Goal: Use online tool/utility: Utilize a website feature to perform a specific function

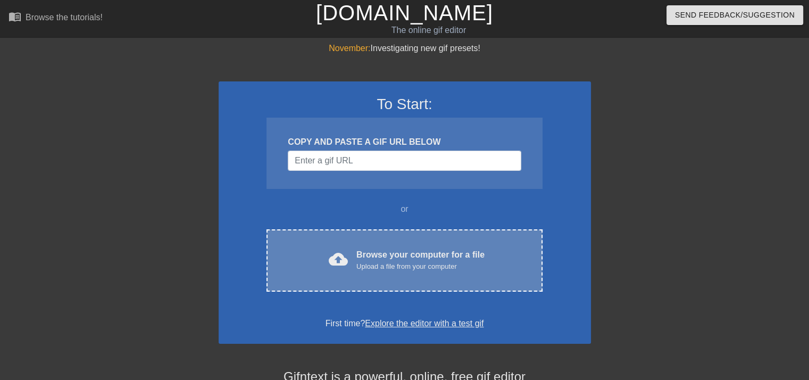
click at [360, 256] on div "Browse your computer for a file Upload a file from your computer" at bounding box center [420, 259] width 128 height 23
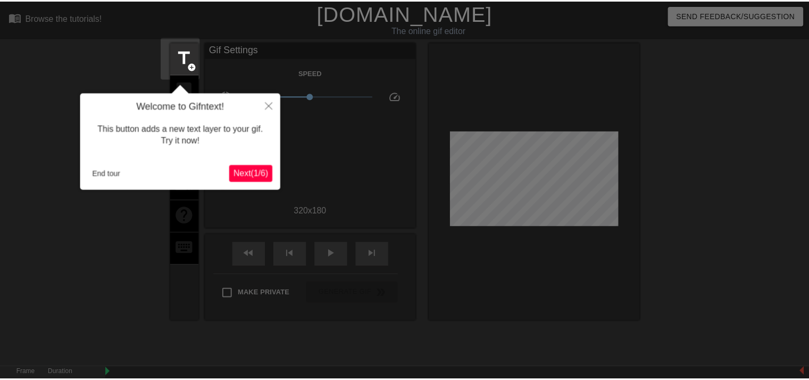
scroll to position [26, 0]
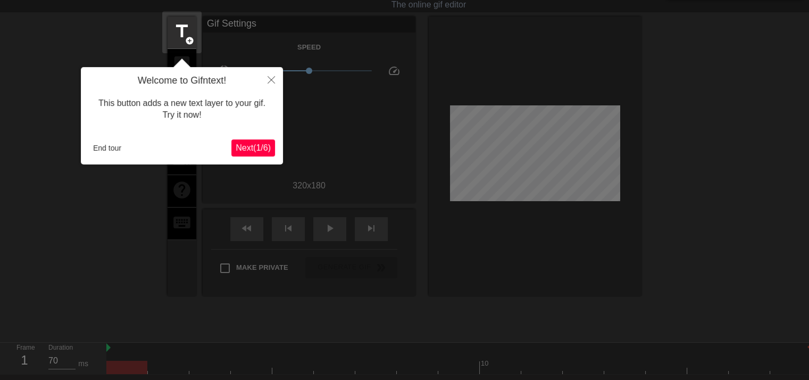
click at [244, 148] on span "Next ( 1 / 6 )" at bounding box center [253, 147] width 35 height 9
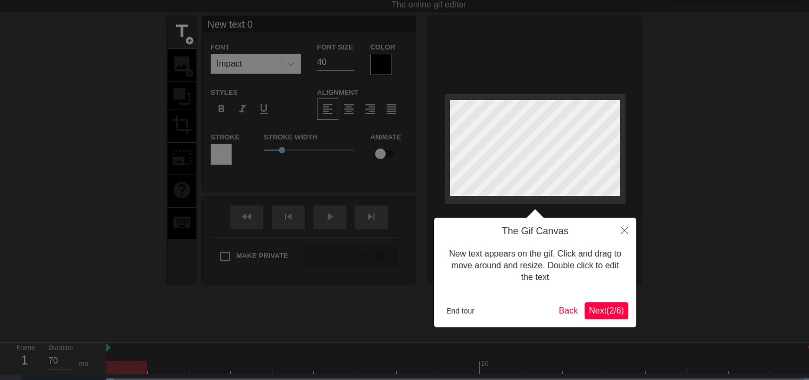
scroll to position [0, 0]
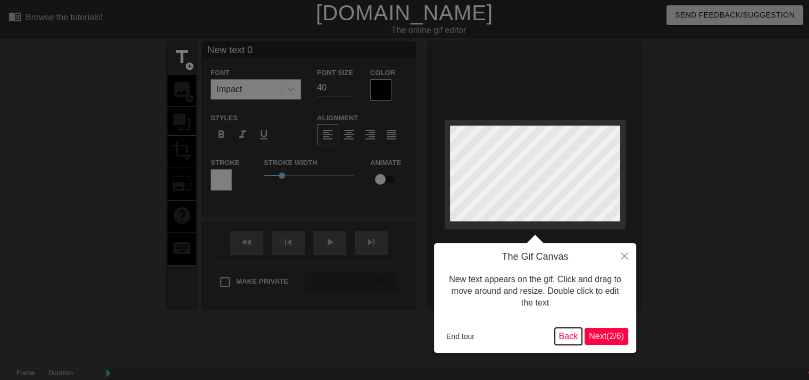
click at [569, 337] on button "Back" at bounding box center [569, 336] width 28 height 17
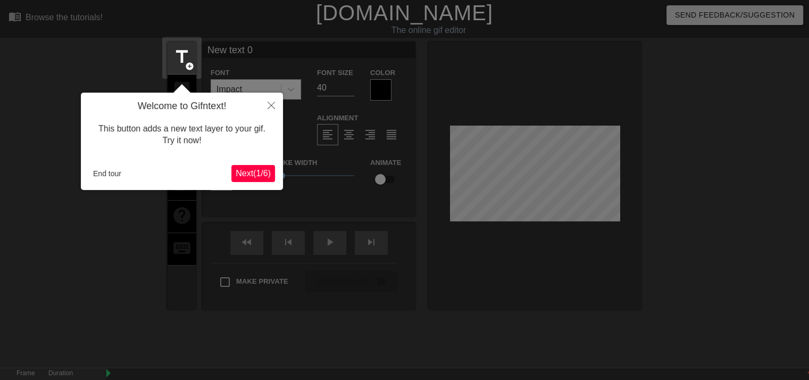
scroll to position [26, 0]
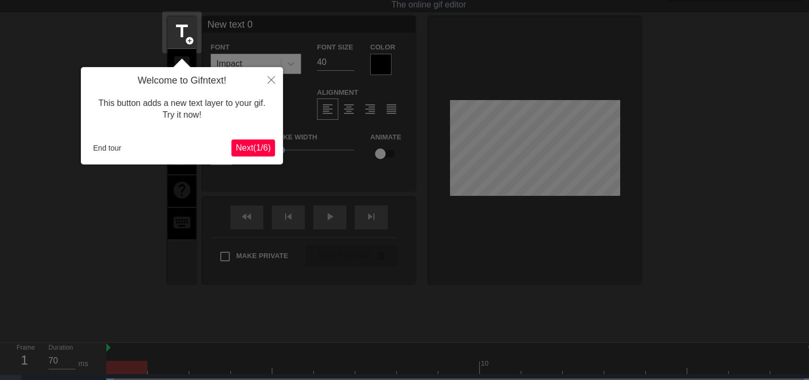
click at [262, 146] on span "Next ( 1 / 6 )" at bounding box center [253, 147] width 35 height 9
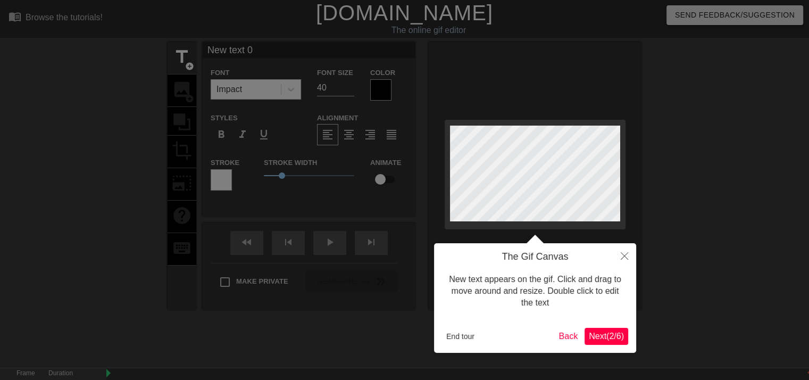
click at [606, 331] on span "Next ( 2 / 6 )" at bounding box center [606, 335] width 35 height 9
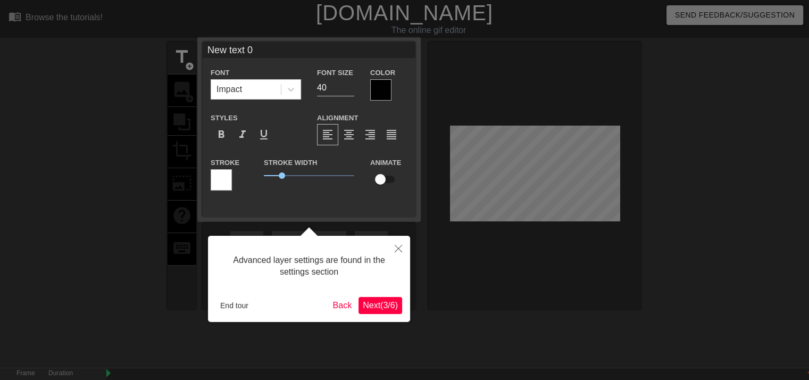
scroll to position [26, 0]
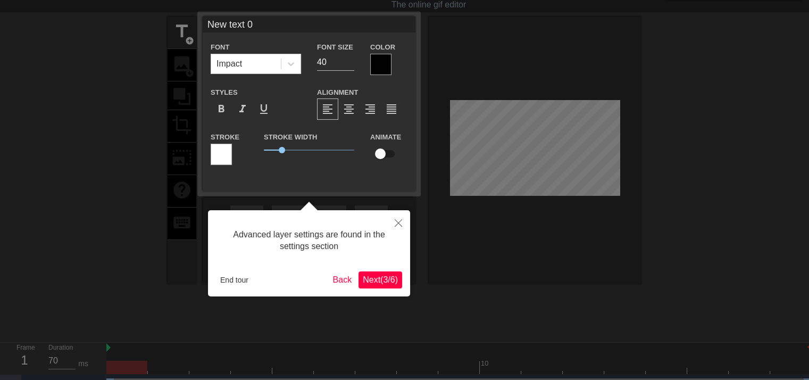
click at [370, 276] on span "Next ( 3 / 6 )" at bounding box center [380, 279] width 35 height 9
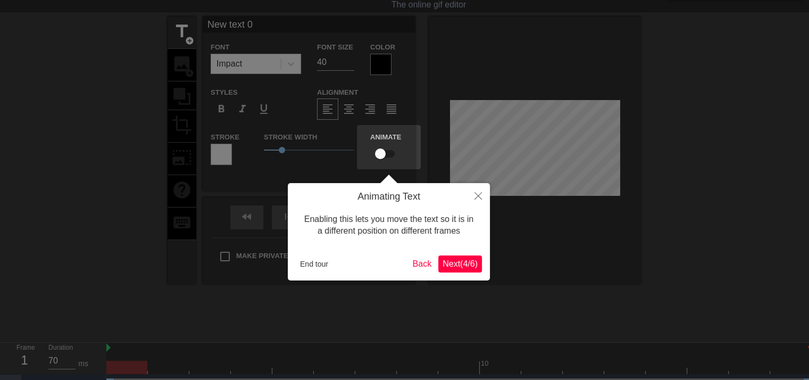
scroll to position [0, 0]
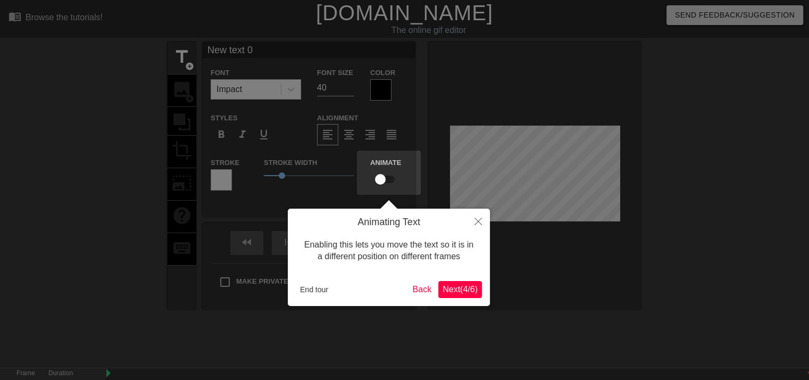
click at [474, 292] on span "Next ( 4 / 6 )" at bounding box center [460, 289] width 35 height 9
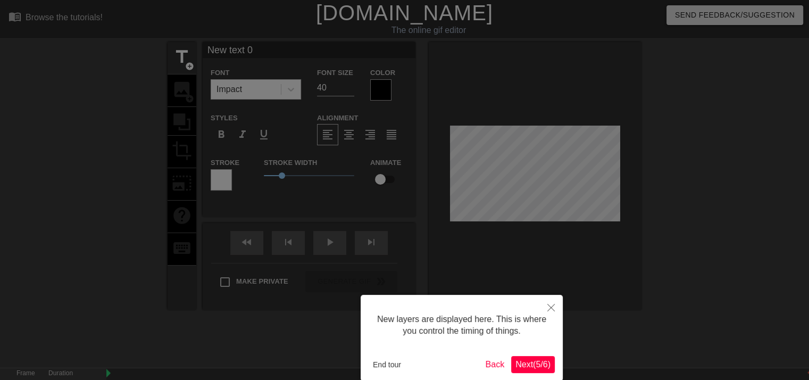
scroll to position [53, 0]
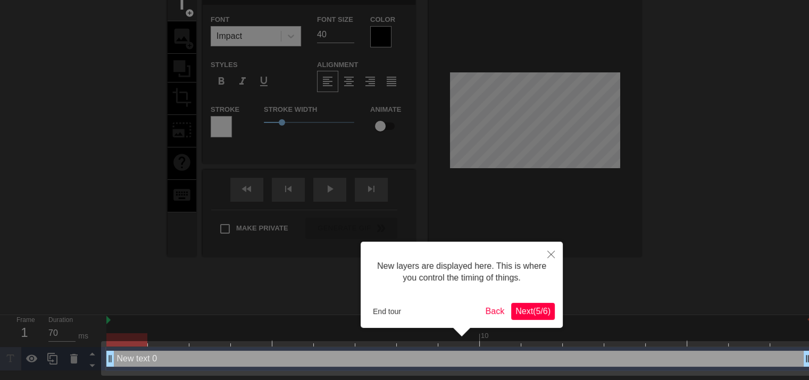
click at [522, 308] on span "Next ( 5 / 6 )" at bounding box center [532, 310] width 35 height 9
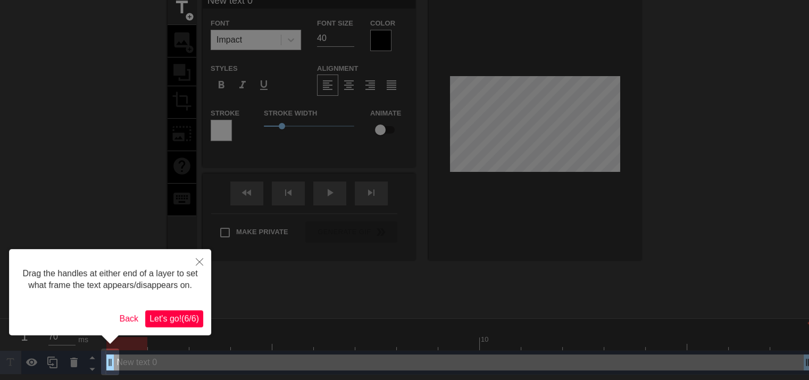
scroll to position [0, 0]
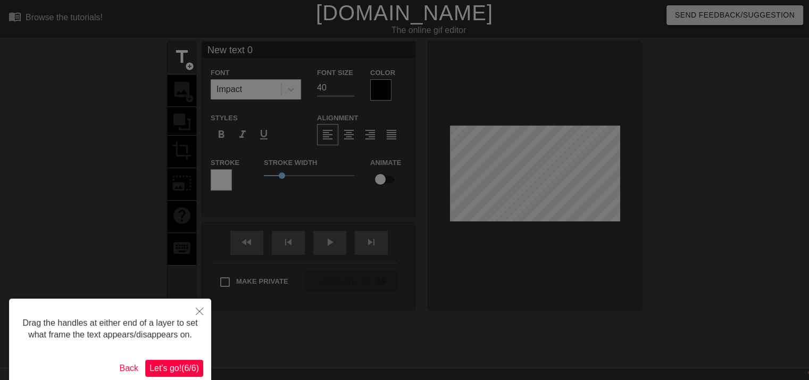
click at [187, 375] on button "Let's go! ( 6 / 6 )" at bounding box center [174, 368] width 58 height 17
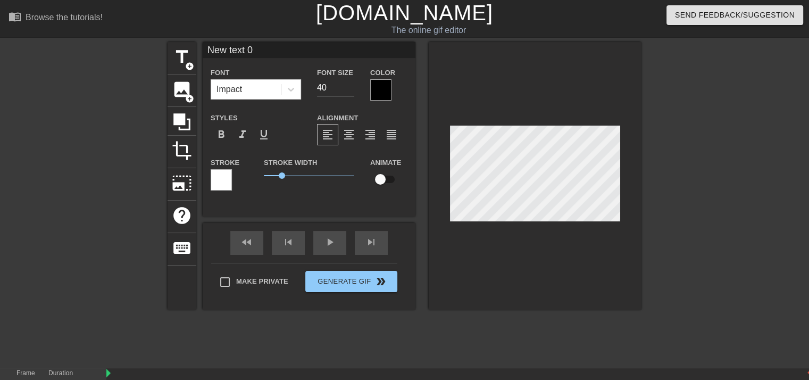
scroll to position [1, 3]
type input "g"
type textarea "g"
type input "ga"
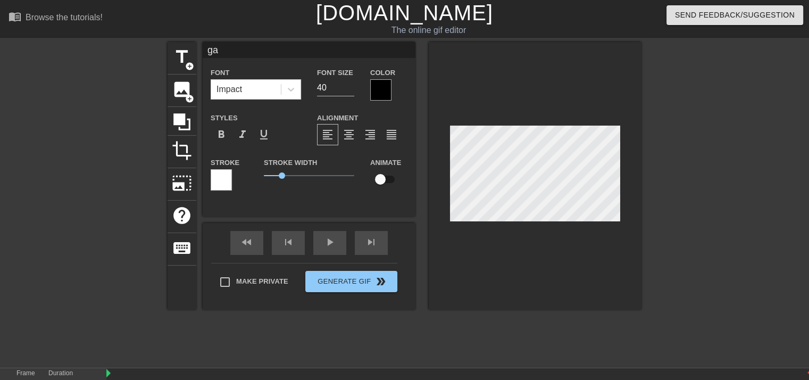
type textarea "[DEMOGRAPHIC_DATA]"
type input "[DEMOGRAPHIC_DATA]"
click at [183, 65] on span "title" at bounding box center [182, 57] width 20 height 20
type input "New text 1"
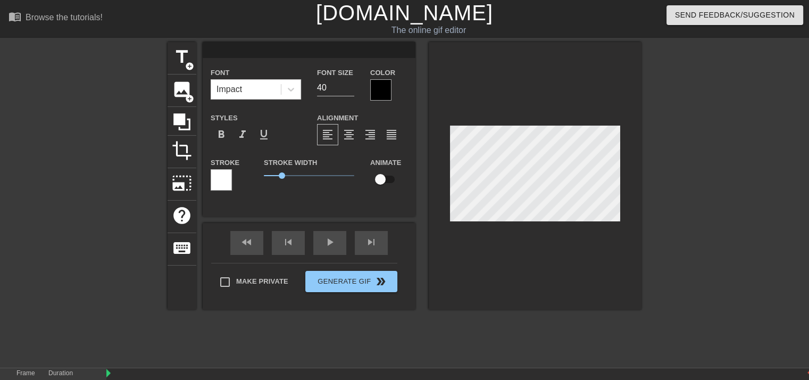
type input "l"
type textarea "l"
type input "le"
type textarea "le"
type input "les"
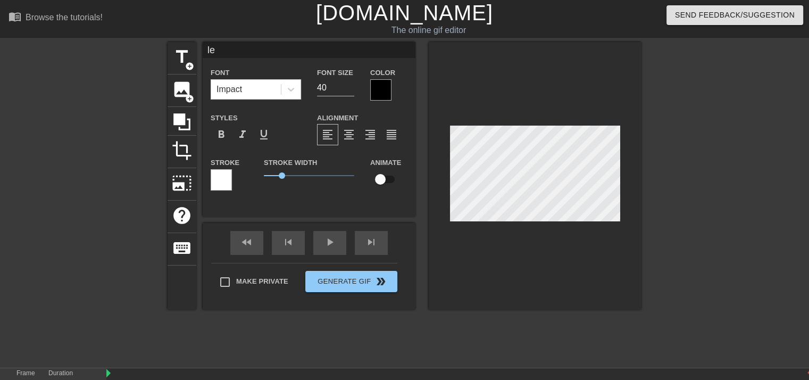
type textarea "les"
type input "lesb"
type textarea "lesb"
type input "lesbi"
type textarea "[PERSON_NAME]"
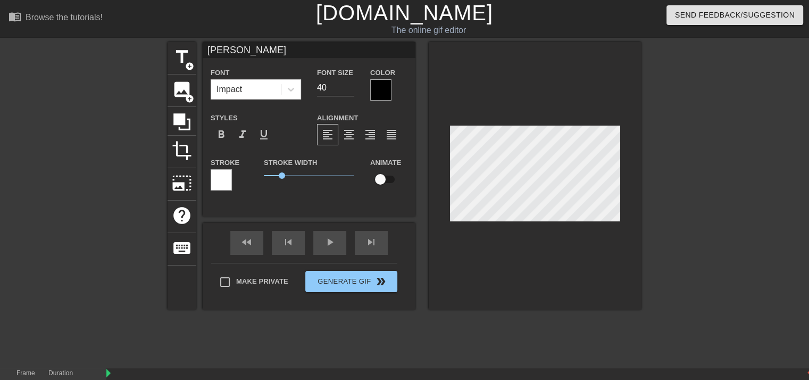
type input "[DEMOGRAPHIC_DATA]"
type textarea "[DEMOGRAPHIC_DATA]"
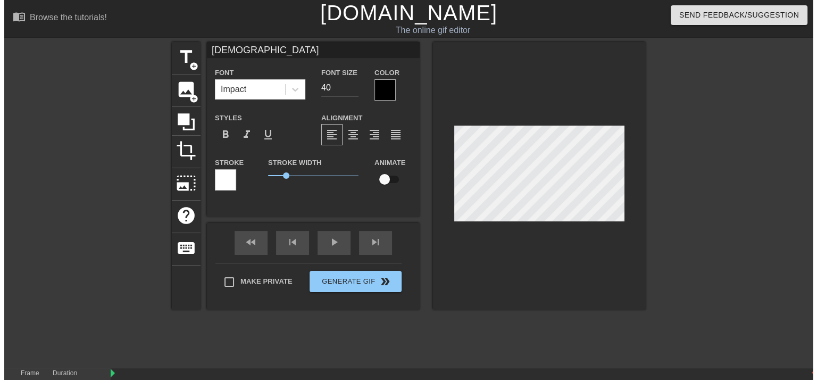
scroll to position [1, 2]
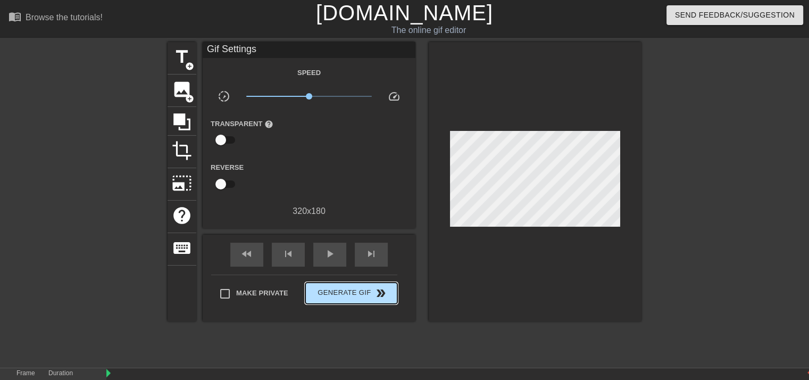
click at [367, 279] on div "Make Private Generate Gif double_arrow" at bounding box center [304, 295] width 186 height 42
click at [364, 294] on span "Generate Gif double_arrow" at bounding box center [352, 293] width 84 height 13
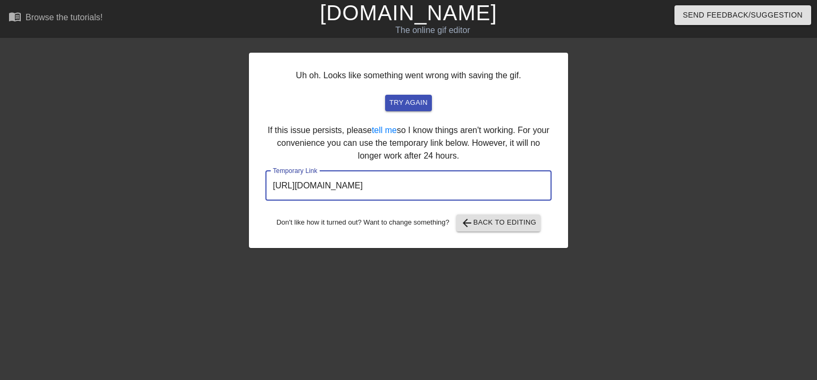
click at [430, 192] on input "[URL][DOMAIN_NAME]" at bounding box center [408, 186] width 286 height 30
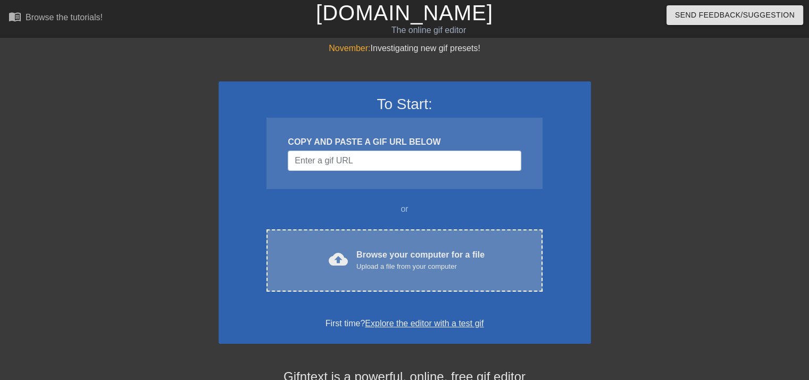
click at [345, 269] on div "cloud_upload" at bounding box center [335, 260] width 23 height 23
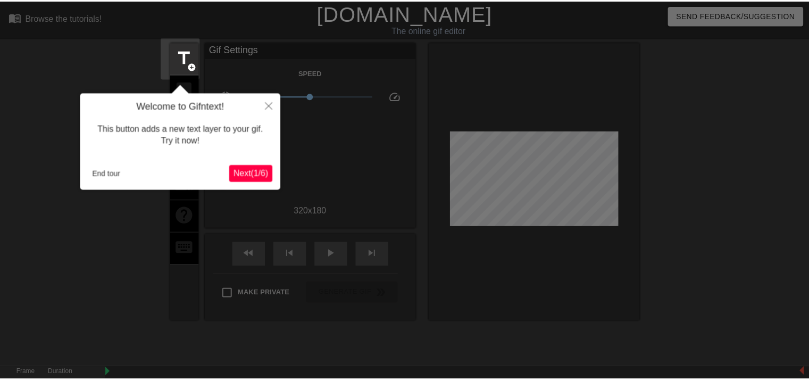
scroll to position [26, 0]
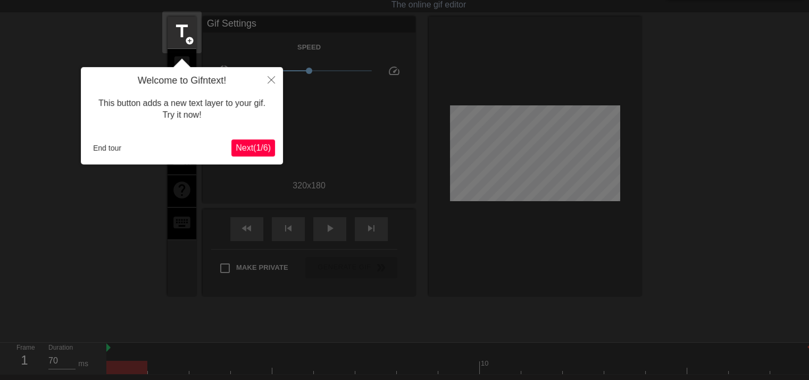
click at [273, 148] on button "Next ( 1 / 6 )" at bounding box center [253, 147] width 44 height 17
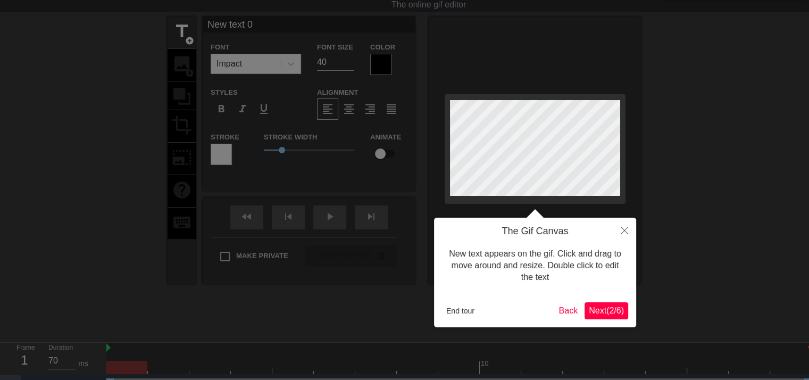
scroll to position [0, 0]
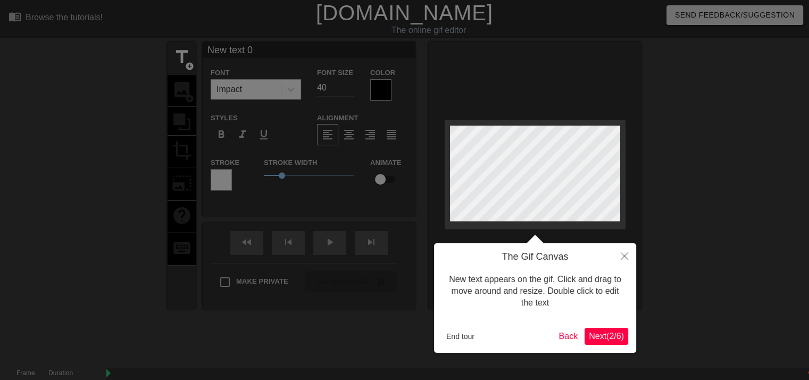
click at [273, 148] on body "menu_book Browse the tutorials! Gifntext.com The online gif editor Send Feedbac…" at bounding box center [404, 212] width 809 height 424
click at [608, 328] on button "Next ( 2 / 6 )" at bounding box center [607, 336] width 44 height 17
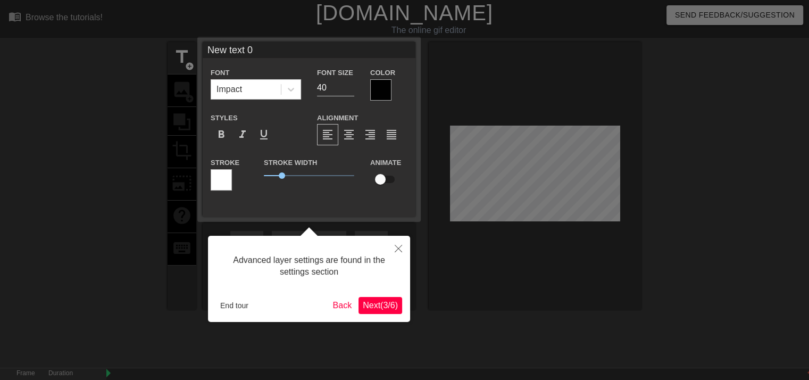
scroll to position [26, 0]
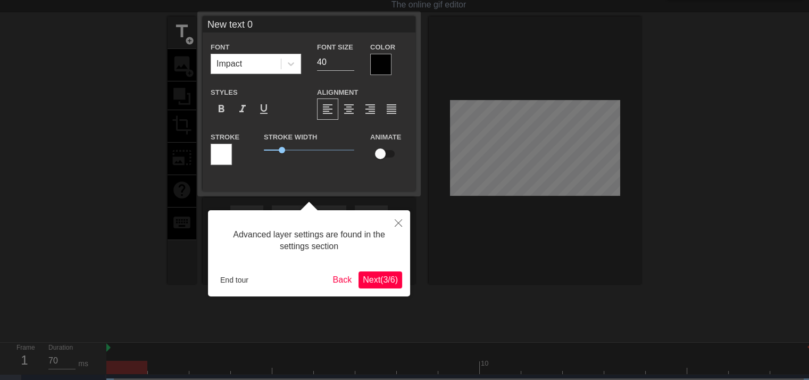
click at [373, 275] on span "Next ( 3 / 6 )" at bounding box center [380, 279] width 35 height 9
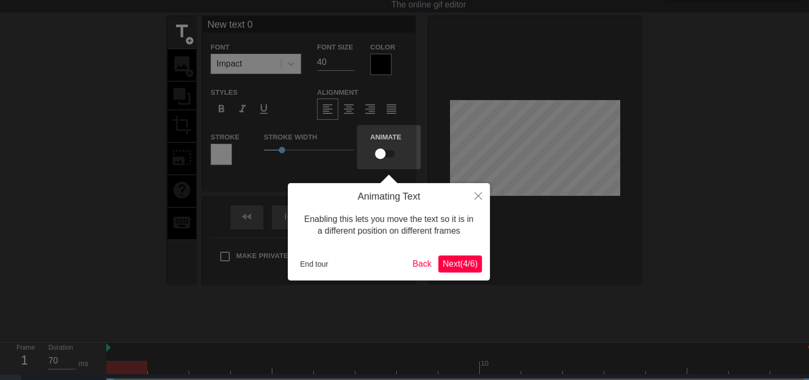
scroll to position [0, 0]
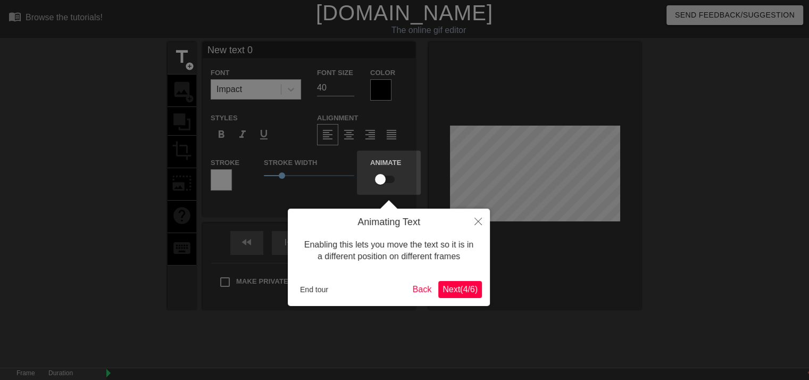
click at [460, 288] on span "Next ( 4 / 6 )" at bounding box center [460, 289] width 35 height 9
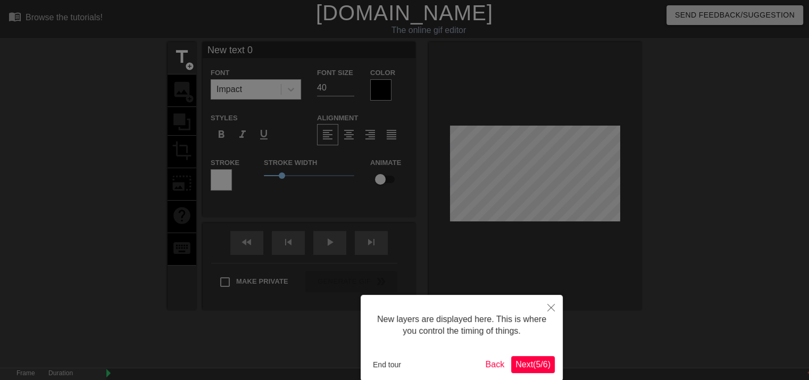
scroll to position [53, 0]
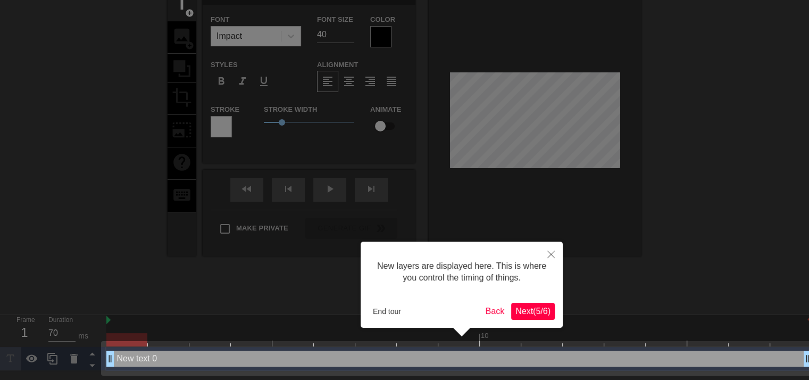
click at [548, 317] on button "Next ( 5 / 6 )" at bounding box center [533, 311] width 44 height 17
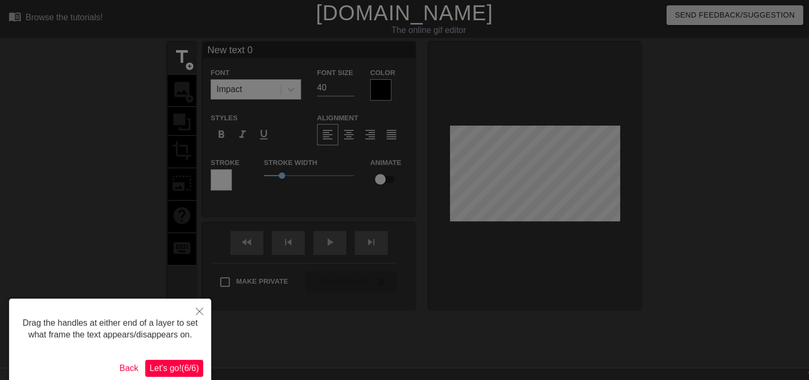
click at [185, 365] on span "Let's go! ( 6 / 6 )" at bounding box center [173, 367] width 49 height 9
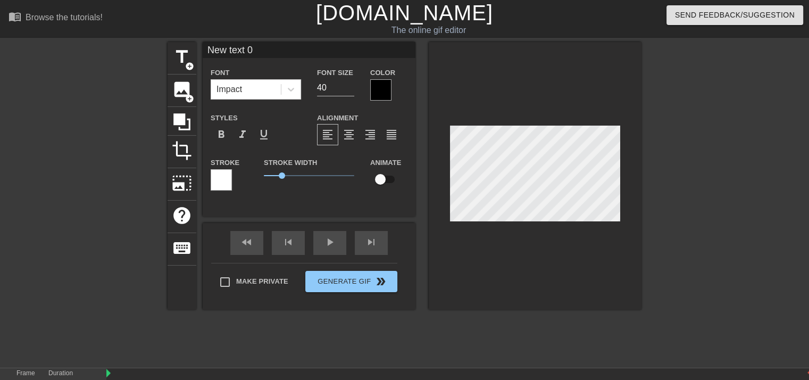
scroll to position [1, 2]
type input "g"
type textarea "g"
type input "ga"
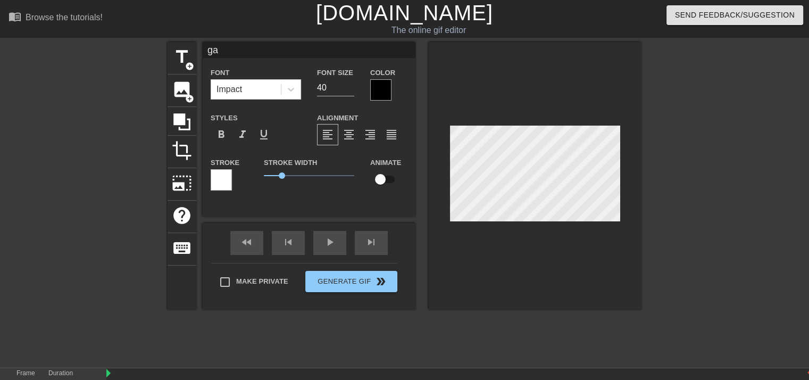
type textarea "ga"
type input "[DEMOGRAPHIC_DATA]"
type textarea "gays"
type input "gays"
click at [194, 62] on span "add_circle" at bounding box center [189, 66] width 9 height 9
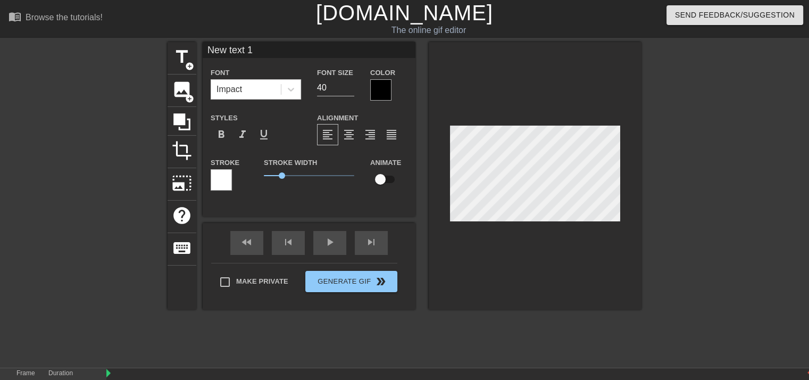
scroll to position [1, 2]
type input "New 1"
type textarea "New 1"
type input "k"
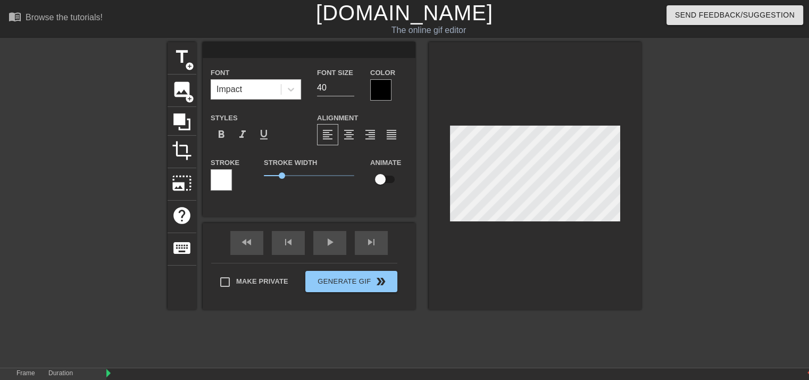
type textarea "k"
type input "ke"
type textarea "ke"
type input "kes"
type textarea "kes"
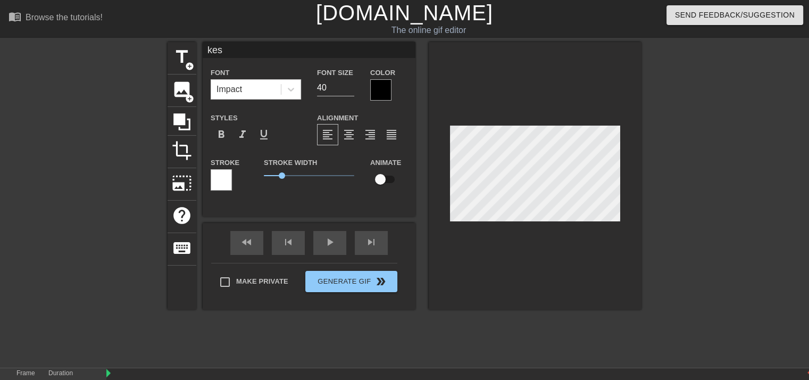
type input "ke"
type textarea "ke"
type input "k"
type textarea "k"
type input "l"
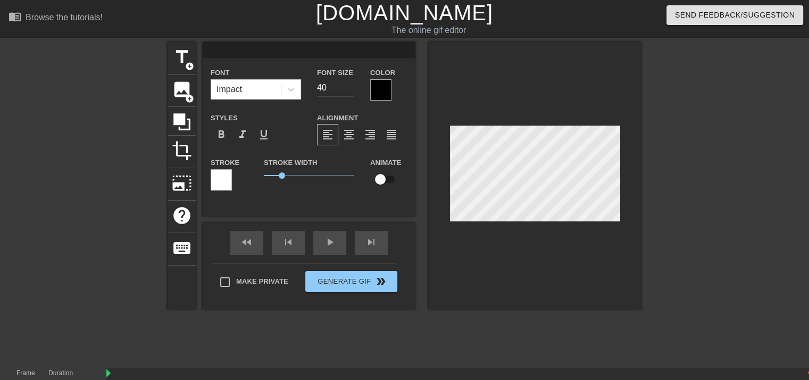
type textarea "l"
type input "le"
type textarea "le"
type input "les"
type textarea "les"
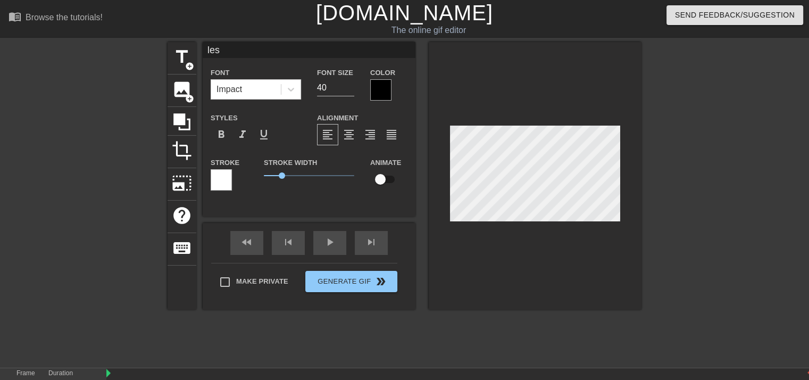
type input "lesb"
type textarea "lesb"
type input "lesbi"
type textarea "lesbi"
type input "[PERSON_NAME]"
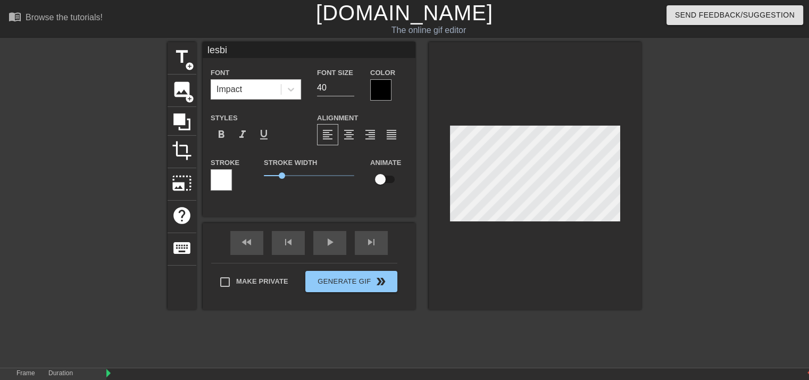
type textarea "[PERSON_NAME]"
type input "[DEMOGRAPHIC_DATA]"
type textarea "[DEMOGRAPHIC_DATA]"
type input "lesbians"
type textarea "lesbians"
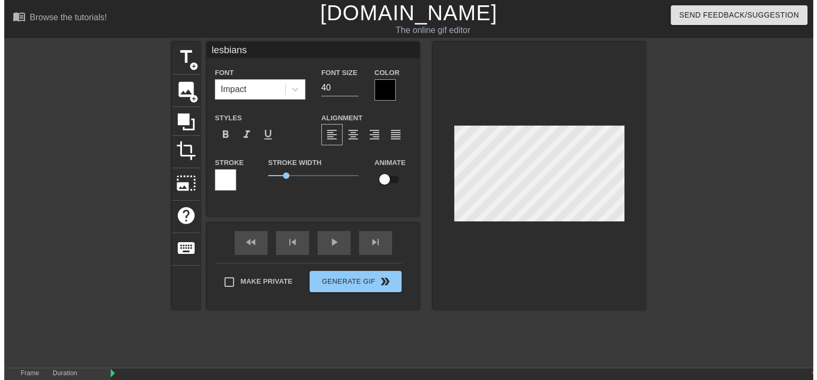
scroll to position [1, 2]
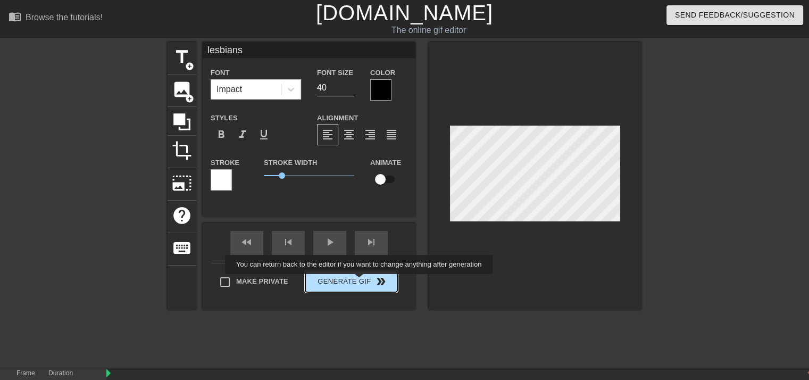
click at [360, 280] on button "Generate Gif double_arrow" at bounding box center [351, 281] width 92 height 21
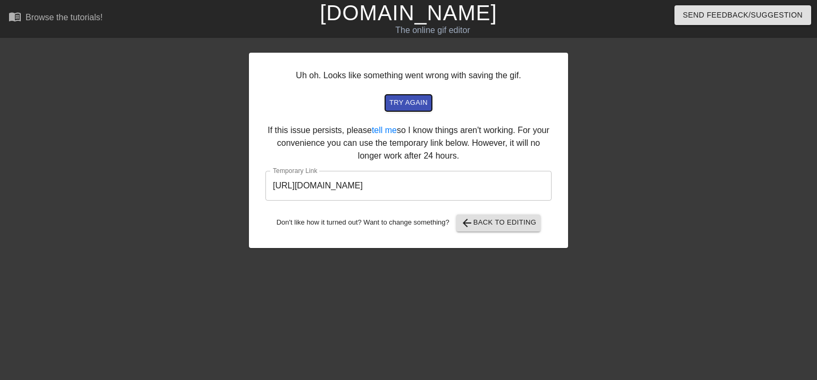
click at [413, 99] on span "try again" at bounding box center [408, 103] width 38 height 12
click at [422, 192] on input "https://www.gifntext.com/temp_generations/d6az0MtC.gif" at bounding box center [408, 186] width 286 height 30
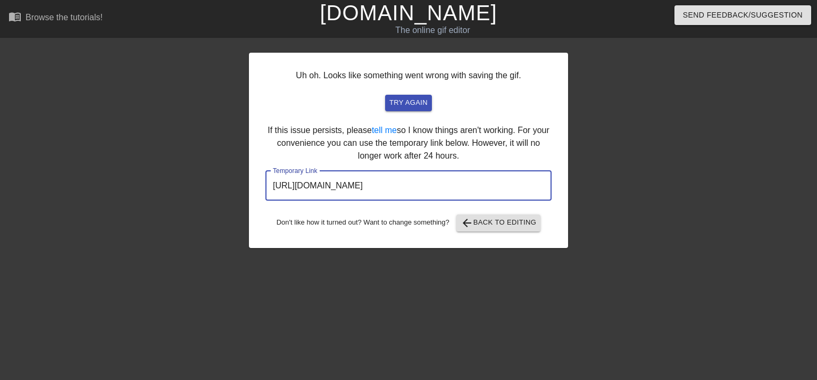
click at [422, 192] on input "https://www.gifntext.com/temp_generations/d6az0MtC.gif" at bounding box center [408, 186] width 286 height 30
